Goal: Task Accomplishment & Management: Manage account settings

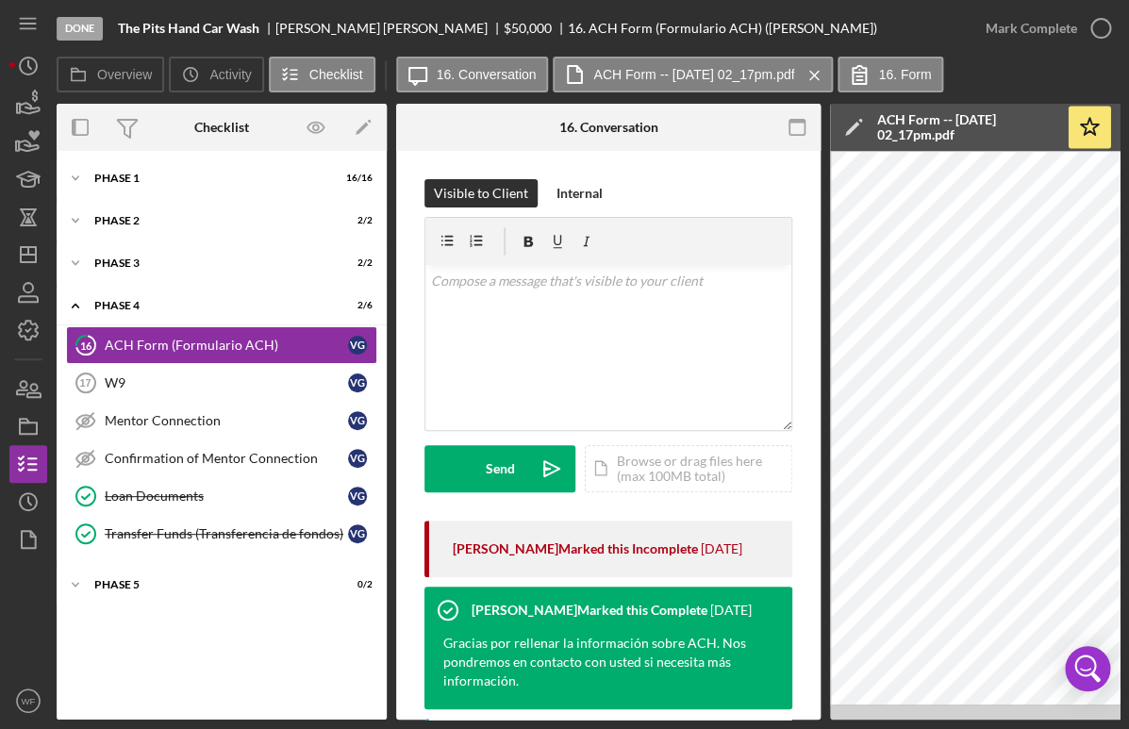
scroll to position [369, 0]
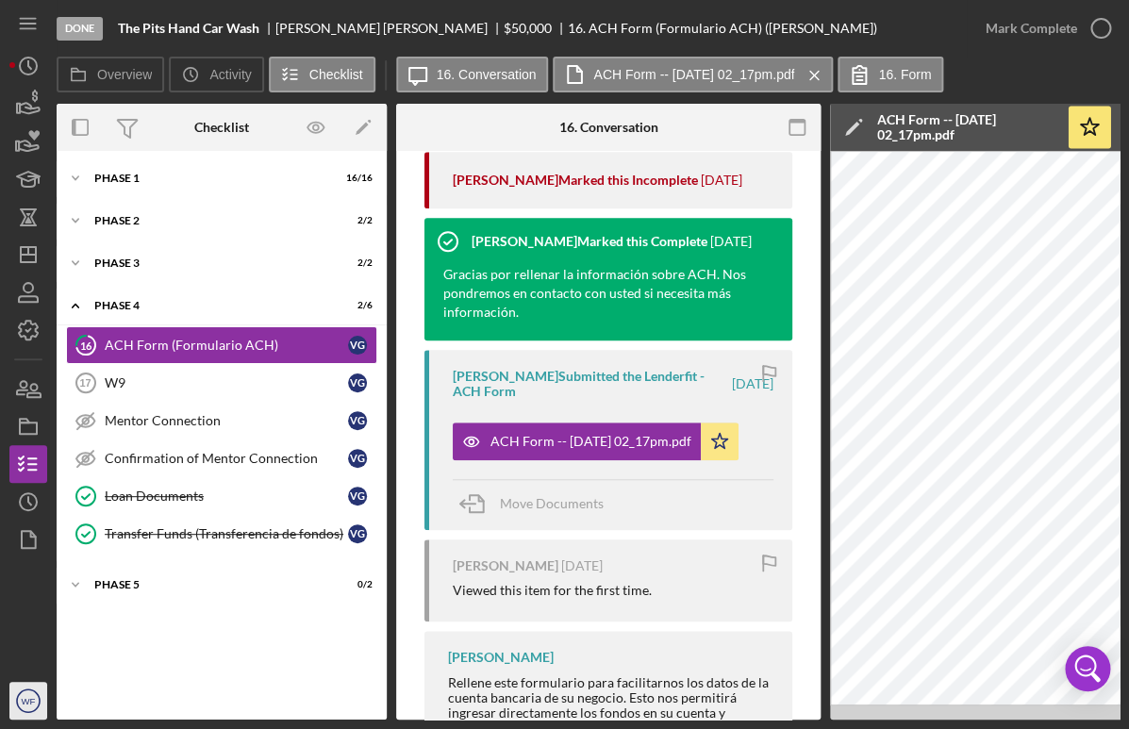
click at [38, 709] on icon "WF" at bounding box center [28, 700] width 38 height 47
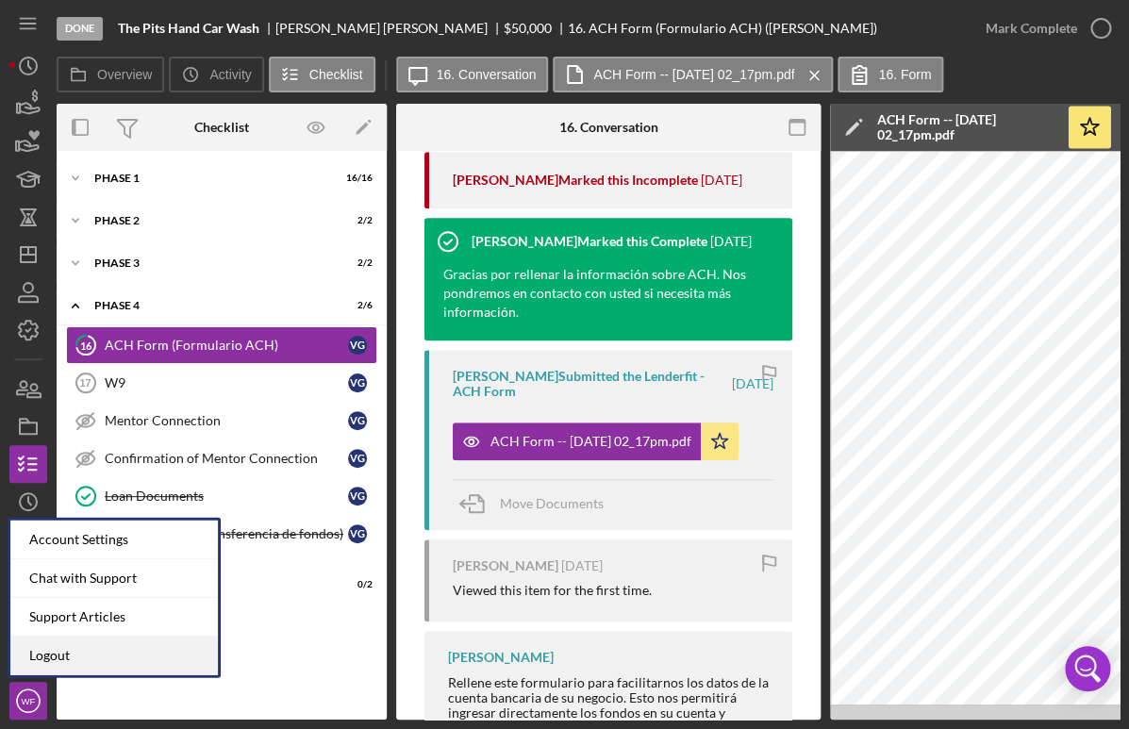
click at [96, 648] on link "Logout" at bounding box center [113, 656] width 207 height 39
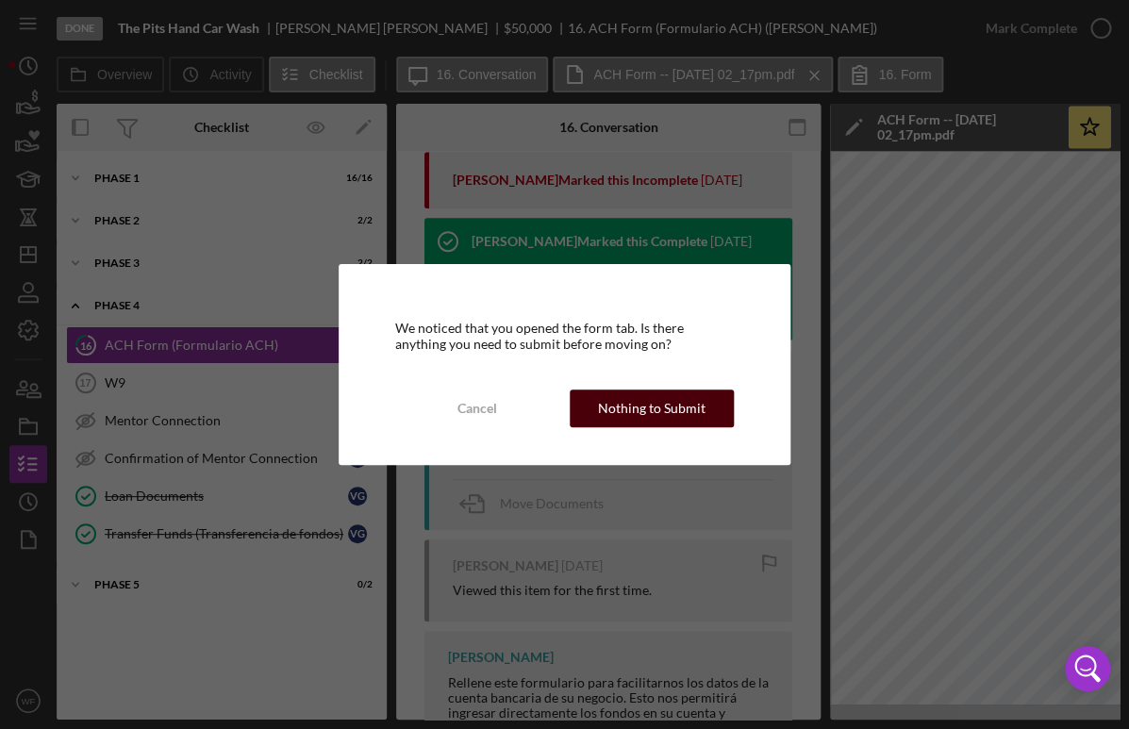
click at [670, 411] on div "Nothing to Submit" at bounding box center [652, 409] width 108 height 38
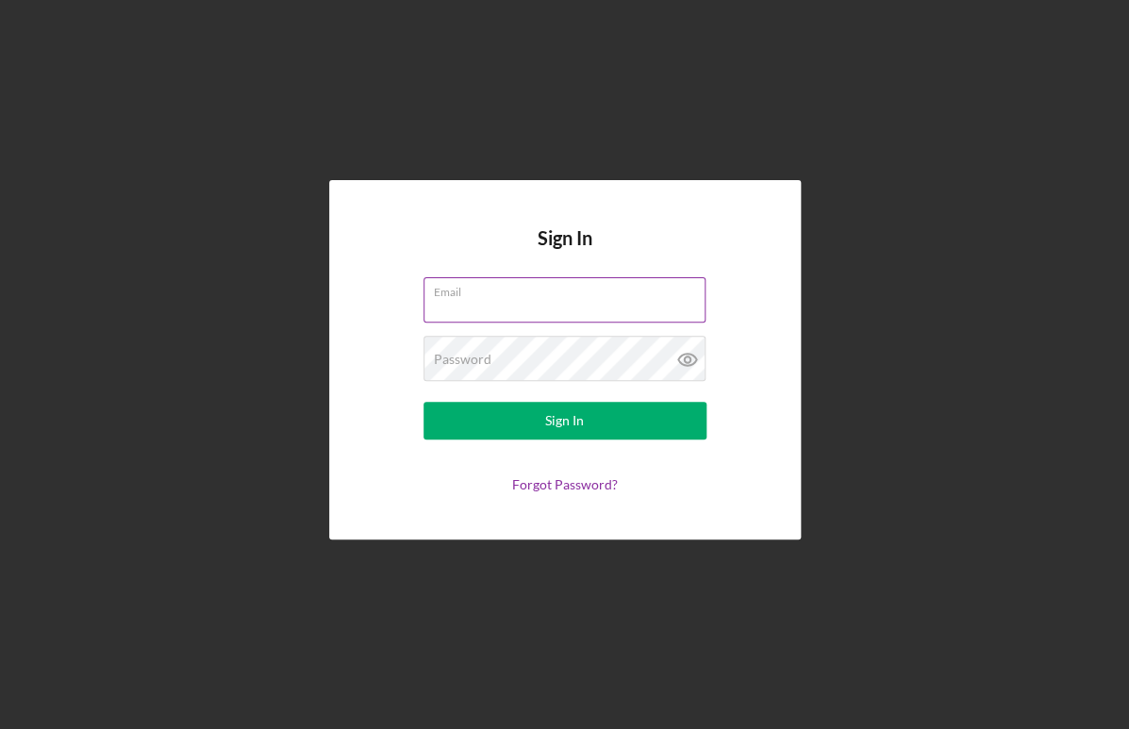
type input "[PERSON_NAME][EMAIL_ADDRESS][DOMAIN_NAME]"
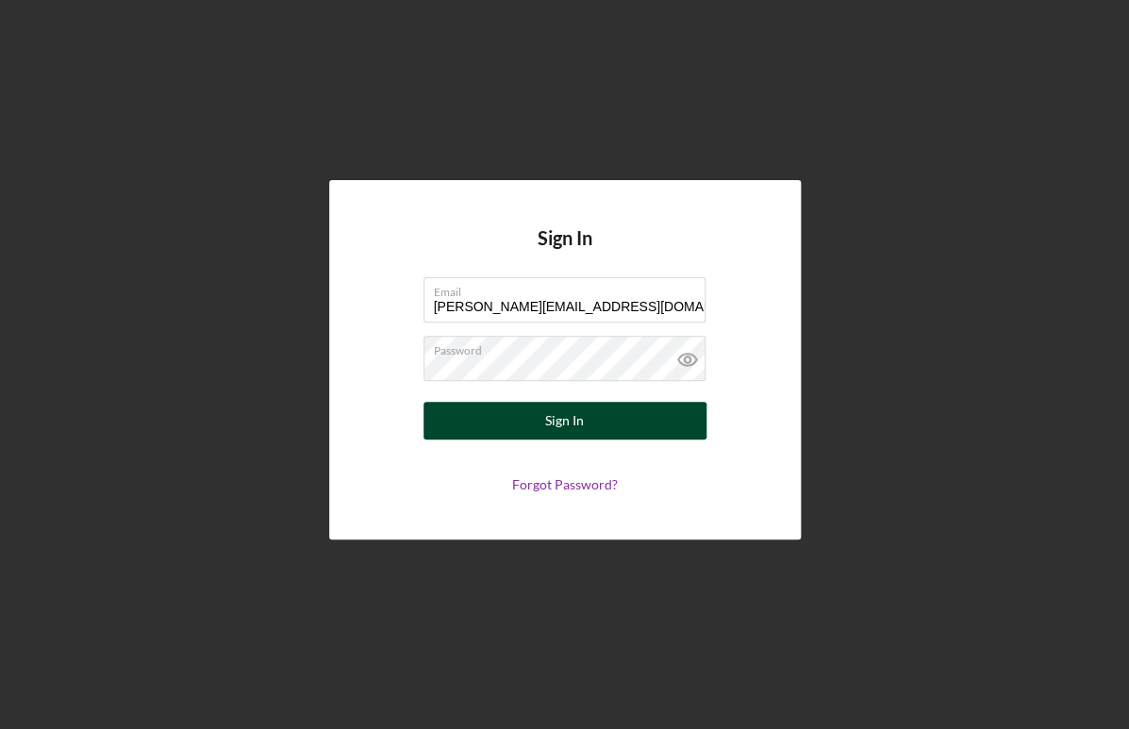
click at [681, 414] on button "Sign In" at bounding box center [564, 421] width 283 height 38
